Goal: Task Accomplishment & Management: Manage account settings

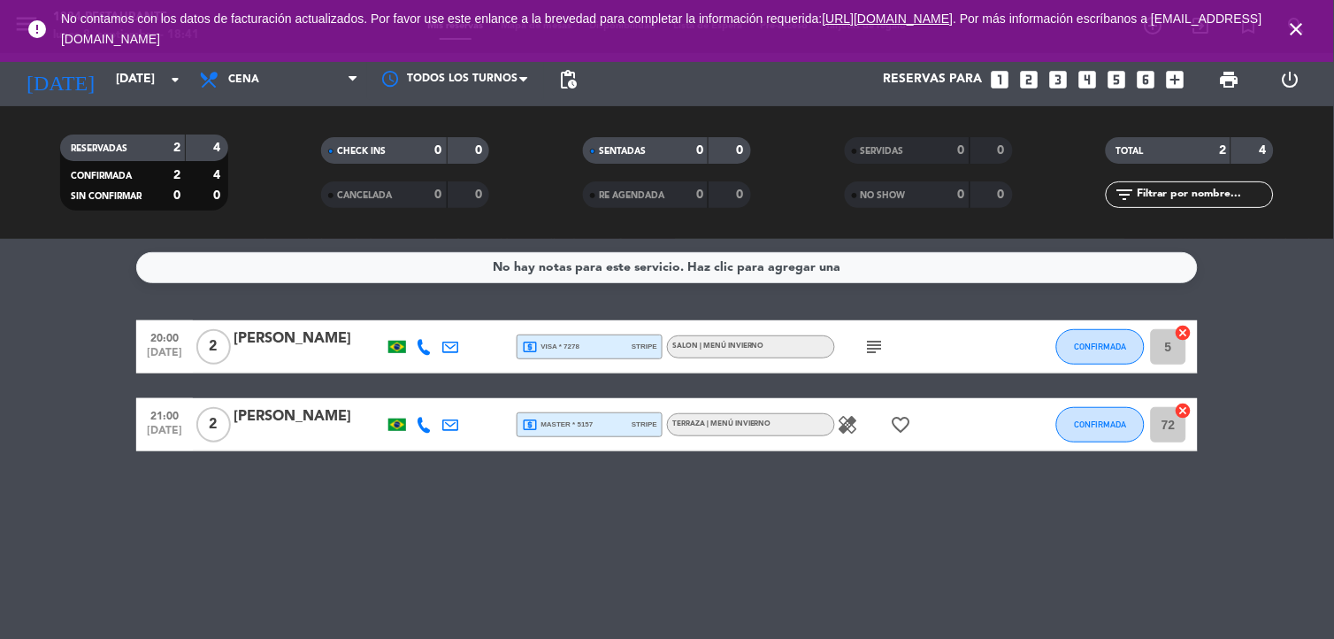
click at [1305, 25] on icon "close" at bounding box center [1296, 29] width 21 height 21
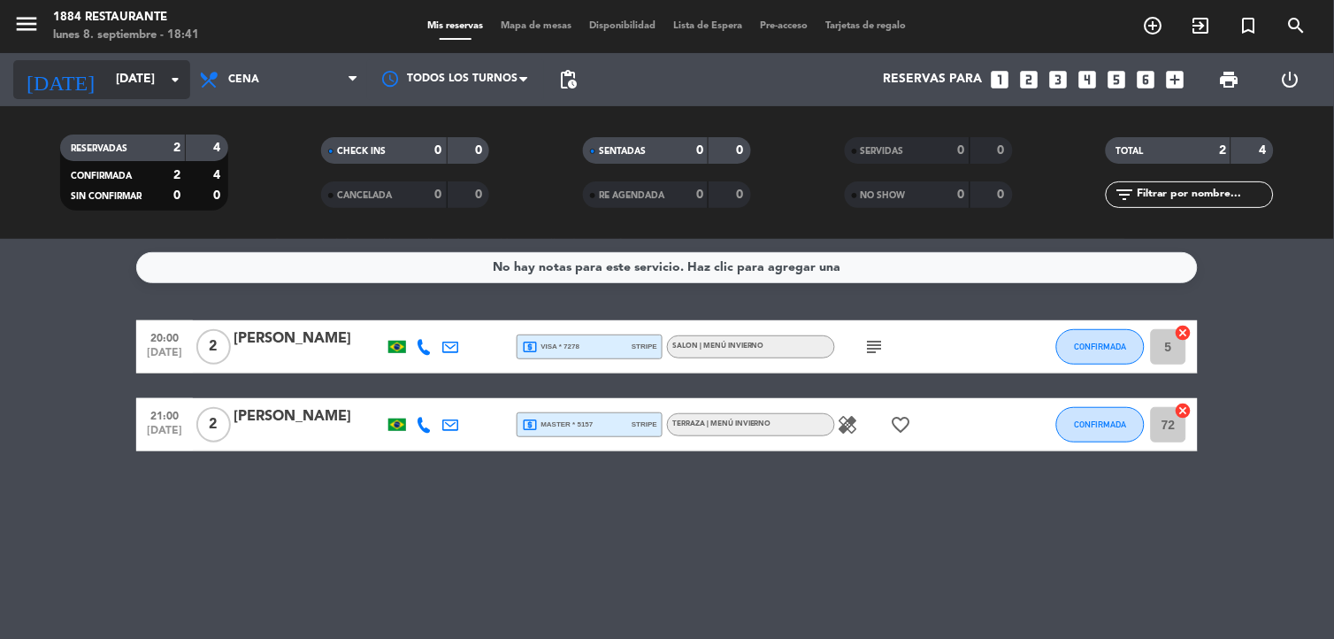
click at [154, 65] on input "[DATE]" at bounding box center [191, 80] width 168 height 32
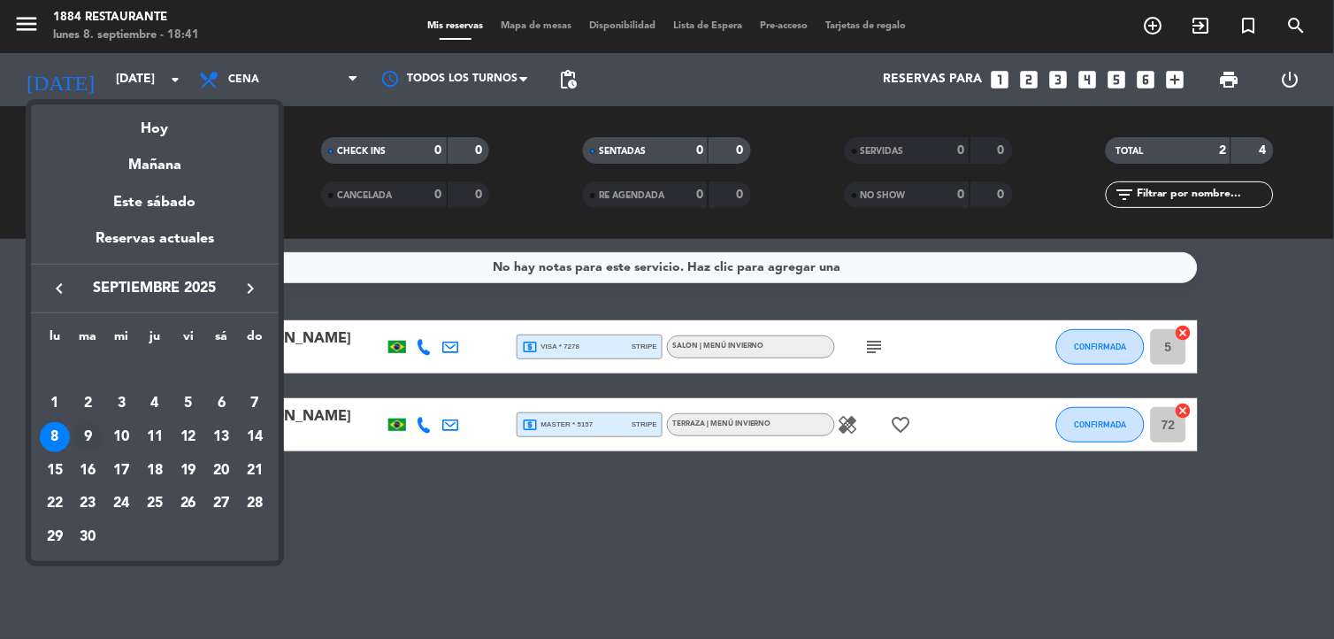
click at [85, 429] on div "9" at bounding box center [88, 437] width 30 height 30
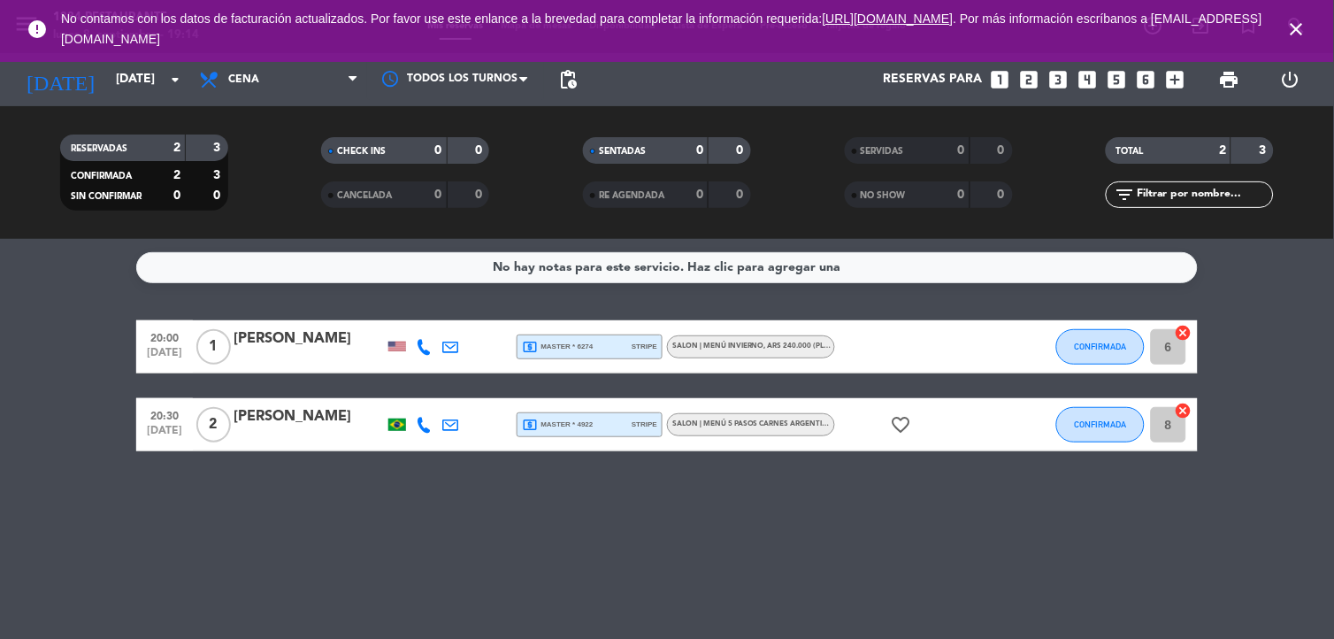
click at [135, 60] on div "error No contamos con los datos de facturación actualizados. Por favor use este…" at bounding box center [667, 31] width 1334 height 62
click at [126, 80] on input "[DATE]" at bounding box center [191, 80] width 168 height 32
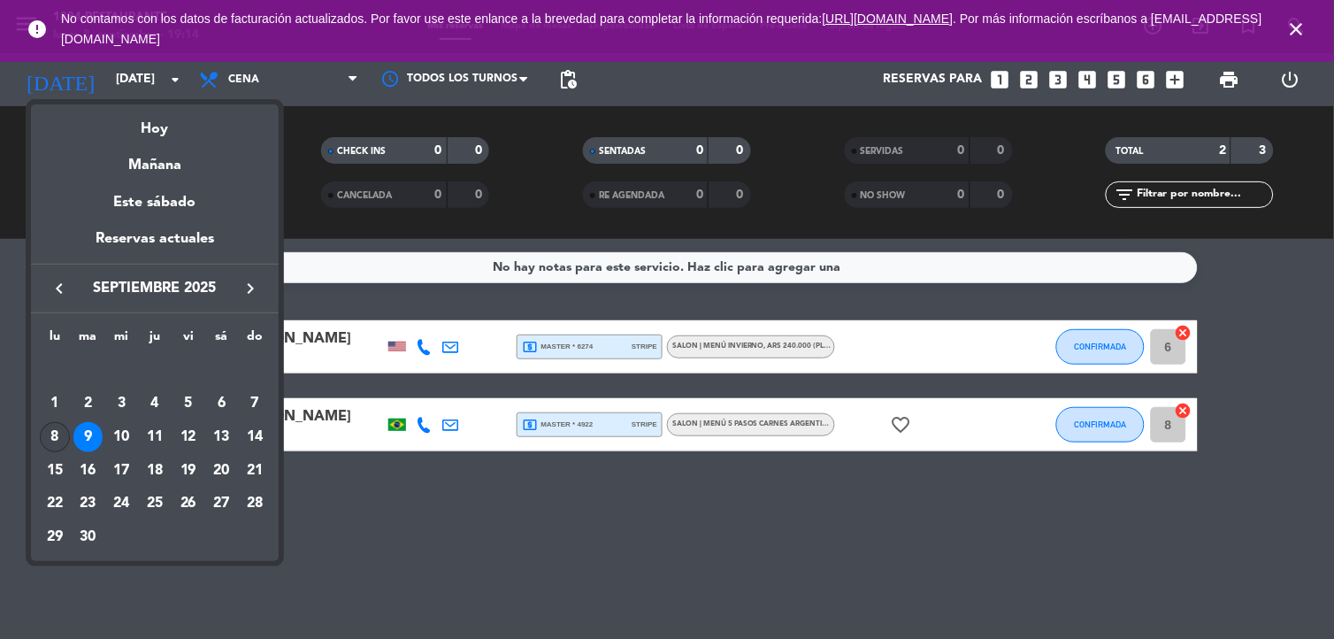
click at [62, 426] on div "8" at bounding box center [55, 437] width 30 height 30
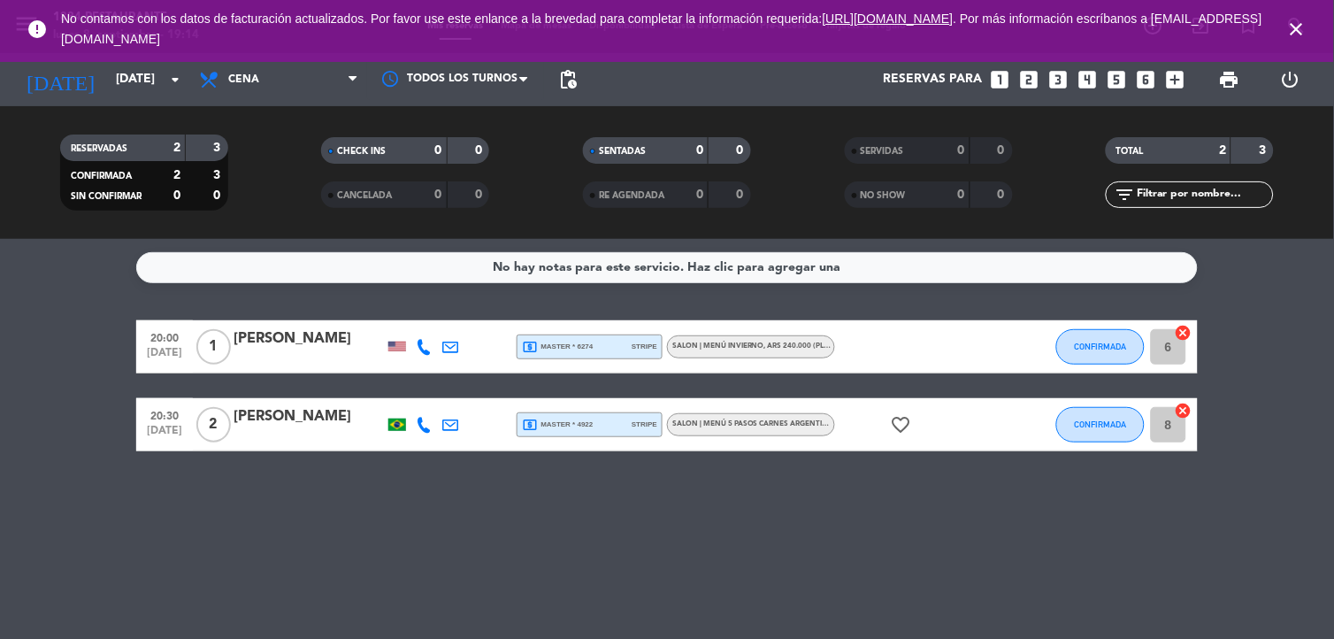
type input "[DATE]"
click at [841, 421] on icon "healing" at bounding box center [848, 424] width 21 height 21
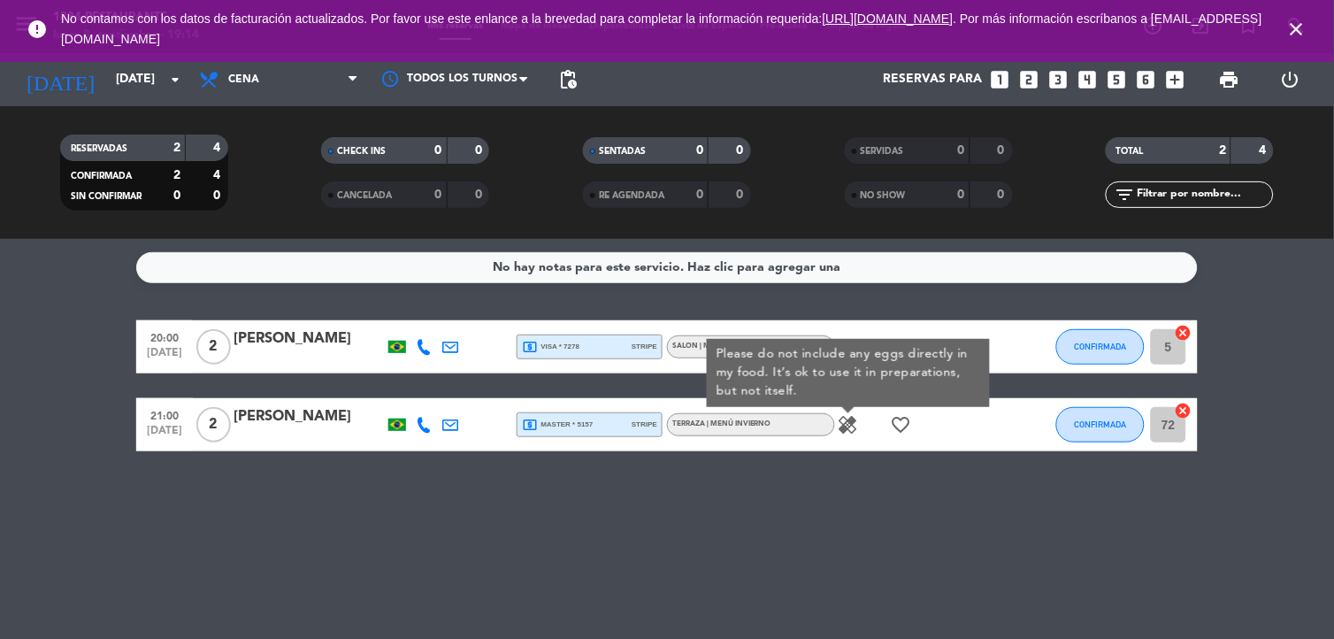
click at [862, 504] on div "No hay notas para este servicio. Haz clic para agregar una 20:00 [DATE] 2 [PERS…" at bounding box center [667, 439] width 1334 height 400
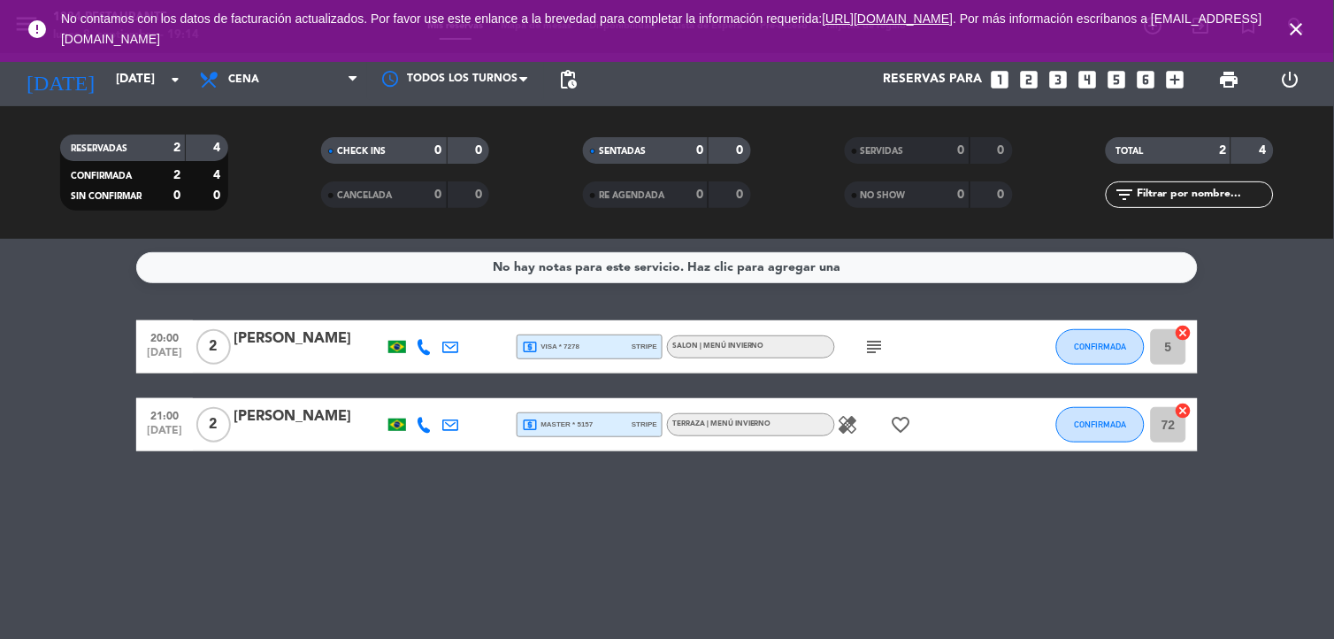
click at [868, 429] on div "healing favorite_border" at bounding box center [914, 424] width 159 height 52
click at [929, 433] on div "healing favorite_border" at bounding box center [914, 424] width 159 height 52
click at [900, 423] on icon "favorite_border" at bounding box center [901, 424] width 21 height 21
click at [877, 337] on icon "subject" at bounding box center [874, 346] width 21 height 21
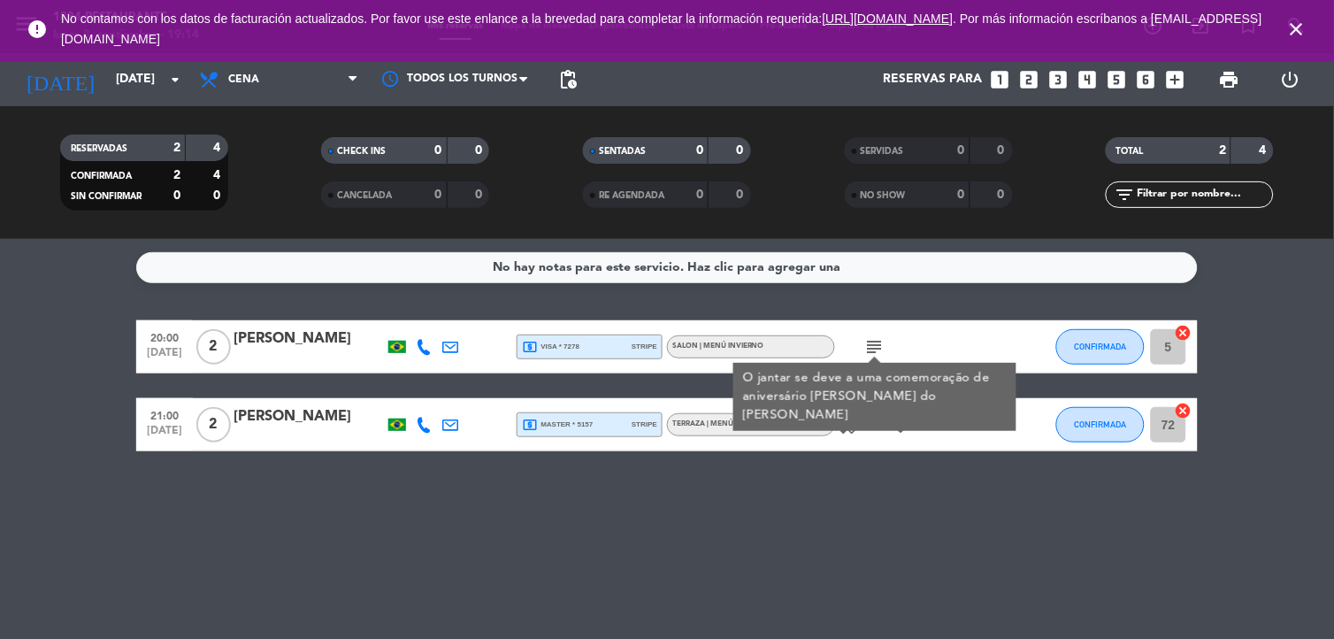
click at [810, 526] on div "No hay notas para este servicio. Haz clic para agregar una 20:00 [DATE] 2 [PERS…" at bounding box center [667, 439] width 1334 height 400
